Goal: Navigation & Orientation: Go to known website

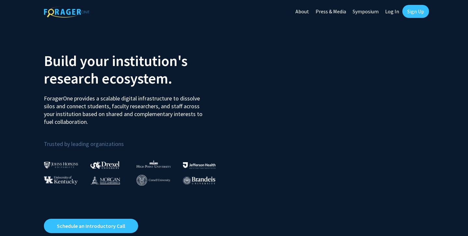
click at [392, 14] on link "Log In" at bounding box center [392, 11] width 20 height 23
select select
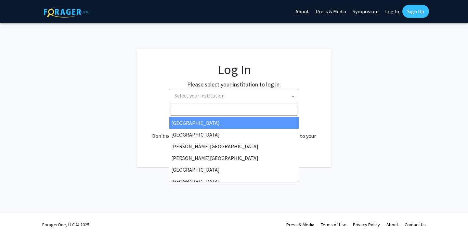
click at [256, 94] on span "Select your institution" at bounding box center [235, 95] width 127 height 13
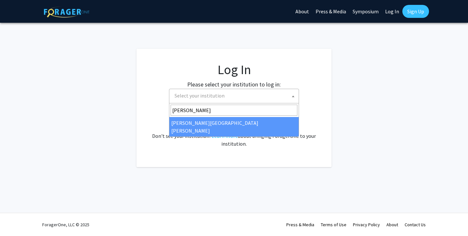
type input "john"
select select "1"
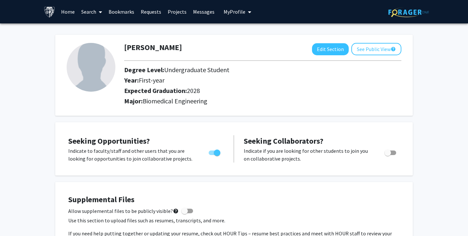
click at [69, 10] on link "Home" at bounding box center [68, 11] width 20 height 23
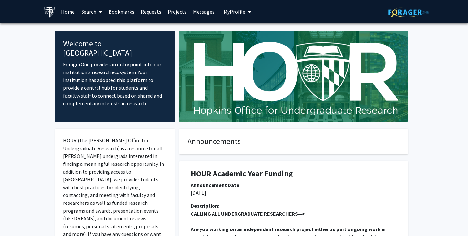
click at [55, 9] on img at bounding box center [49, 11] width 11 height 11
